Goal: Navigation & Orientation: Understand site structure

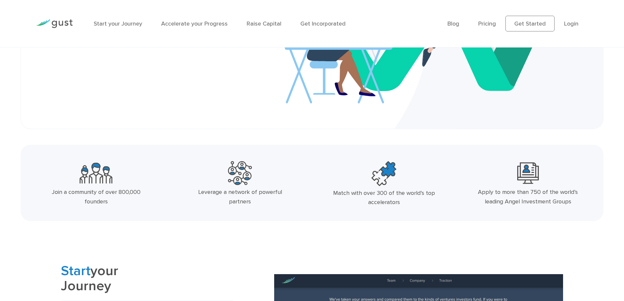
scroll to position [262, 0]
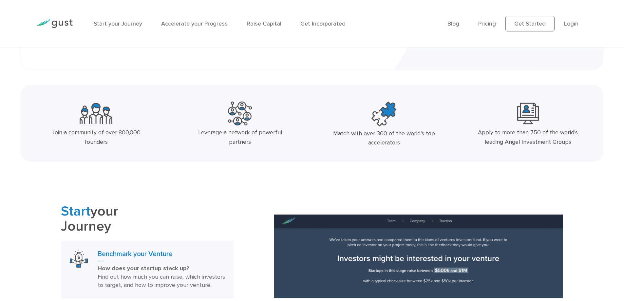
drag, startPoint x: 109, startPoint y: 143, endPoint x: 91, endPoint y: 138, distance: 18.7
click at [136, 145] on div "Join a community of over 800,000 founders" at bounding box center [96, 137] width 107 height 19
drag, startPoint x: 130, startPoint y: 146, endPoint x: 103, endPoint y: 142, distance: 26.8
click at [103, 142] on div "Join a community of over 800,000 founders" at bounding box center [96, 137] width 107 height 19
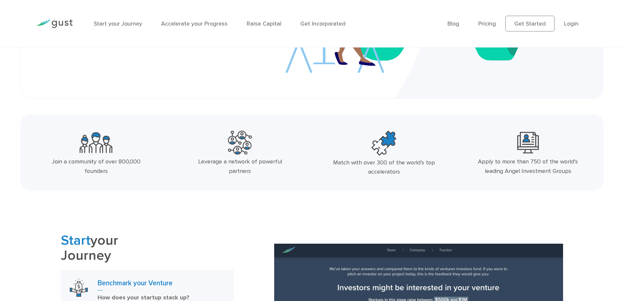
scroll to position [98, 0]
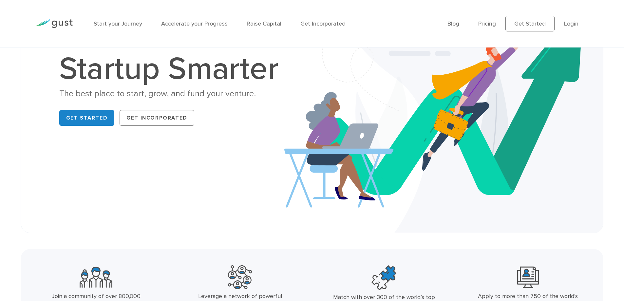
click at [196, 138] on div "Startup Smarter The best place to start, grow, and fund your venture. Get Start…" at bounding box center [311, 91] width 559 height 251
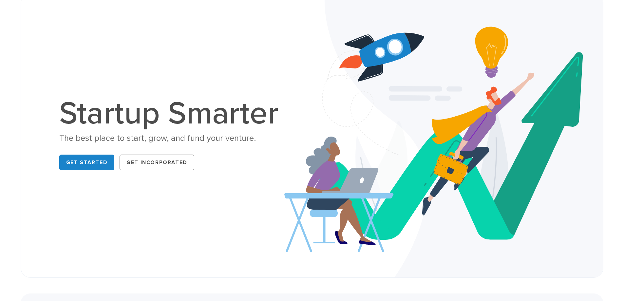
scroll to position [0, 0]
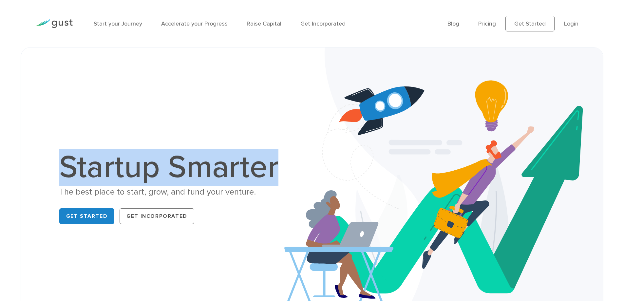
drag, startPoint x: 107, startPoint y: 166, endPoint x: 282, endPoint y: 173, distance: 174.7
click at [282, 173] on h1 "Startup Smarter" at bounding box center [172, 167] width 226 height 31
